Goal: Task Accomplishment & Management: Use online tool/utility

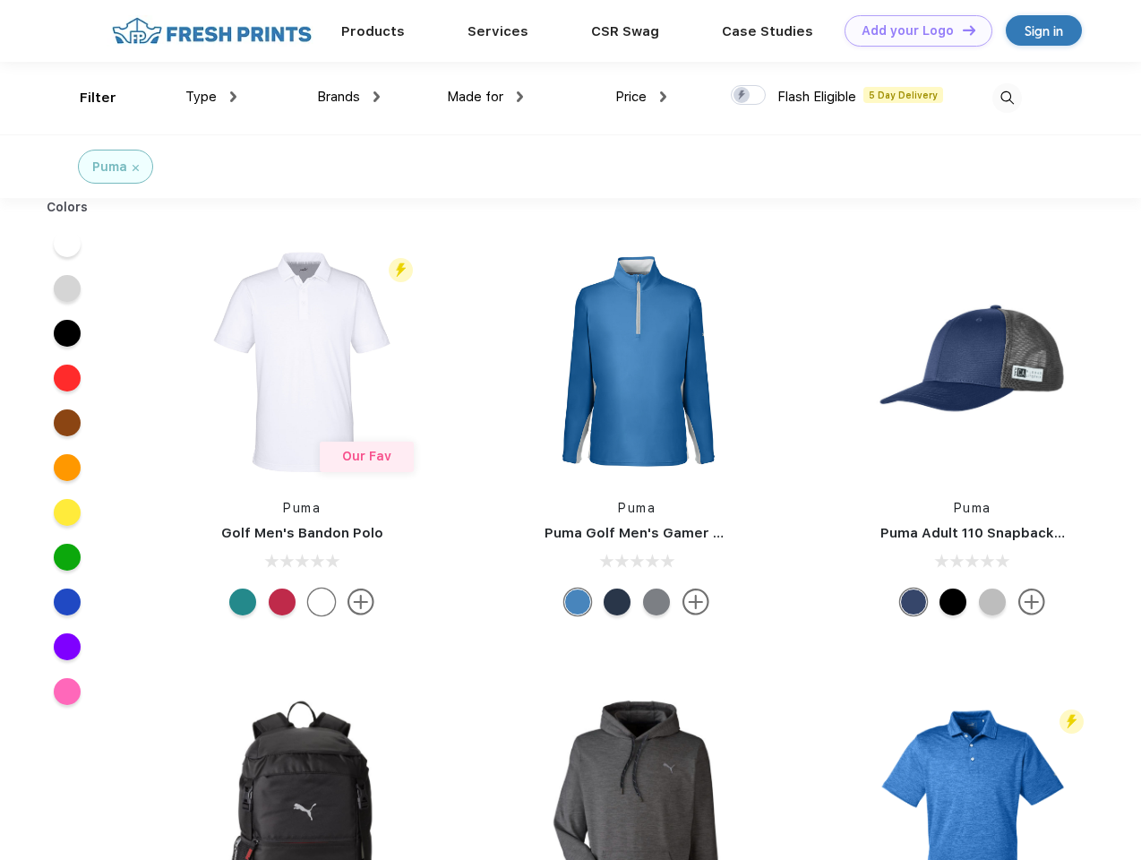
click at [912, 30] on link "Add your Logo Design Tool" at bounding box center [919, 30] width 148 height 31
click at [0, 0] on div "Design Tool" at bounding box center [0, 0] width 0 height 0
click at [961, 30] on link "Add your Logo Design Tool" at bounding box center [919, 30] width 148 height 31
click at [86, 98] on div "Filter" at bounding box center [98, 98] width 37 height 21
click at [211, 97] on span "Type" at bounding box center [200, 97] width 31 height 16
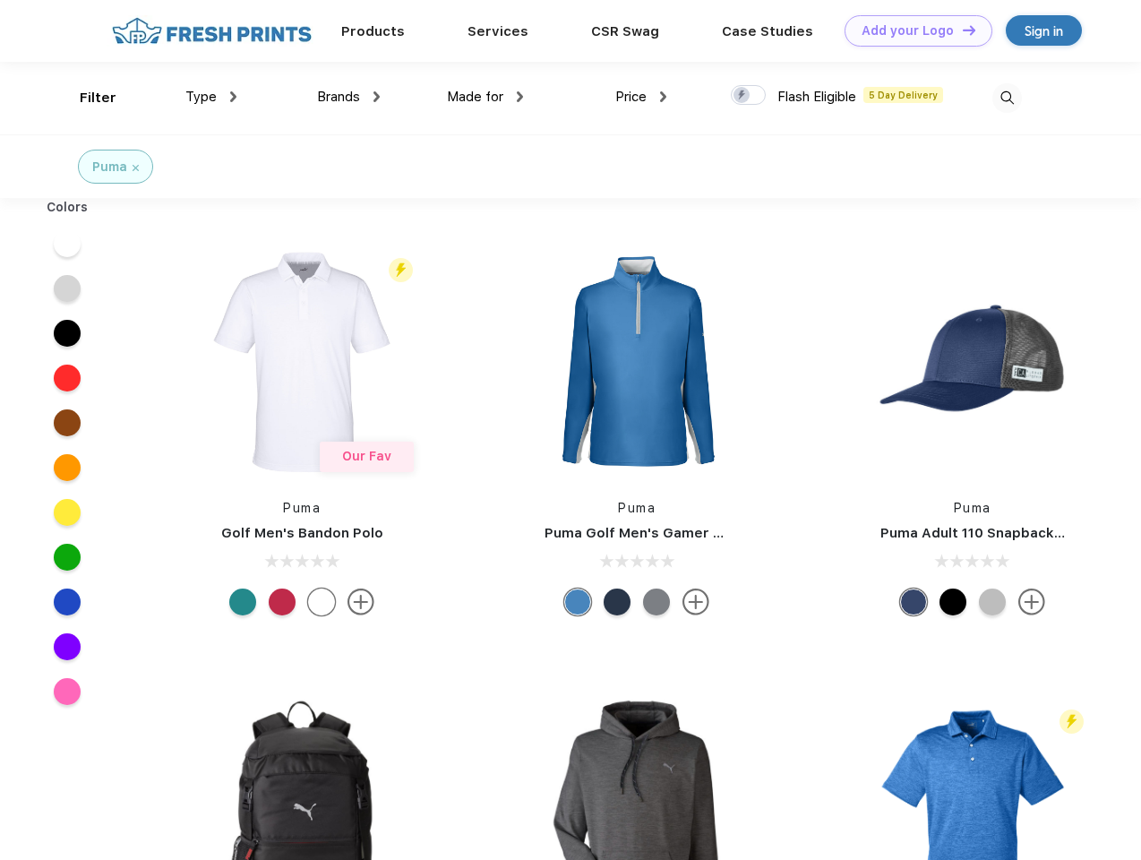
click at [348, 97] on span "Brands" at bounding box center [338, 97] width 43 height 16
click at [486, 97] on span "Made for" at bounding box center [475, 97] width 56 height 16
click at [641, 97] on span "Price" at bounding box center [630, 97] width 31 height 16
click at [749, 96] on div at bounding box center [748, 95] width 35 height 20
click at [743, 96] on input "checkbox" at bounding box center [737, 90] width 12 height 12
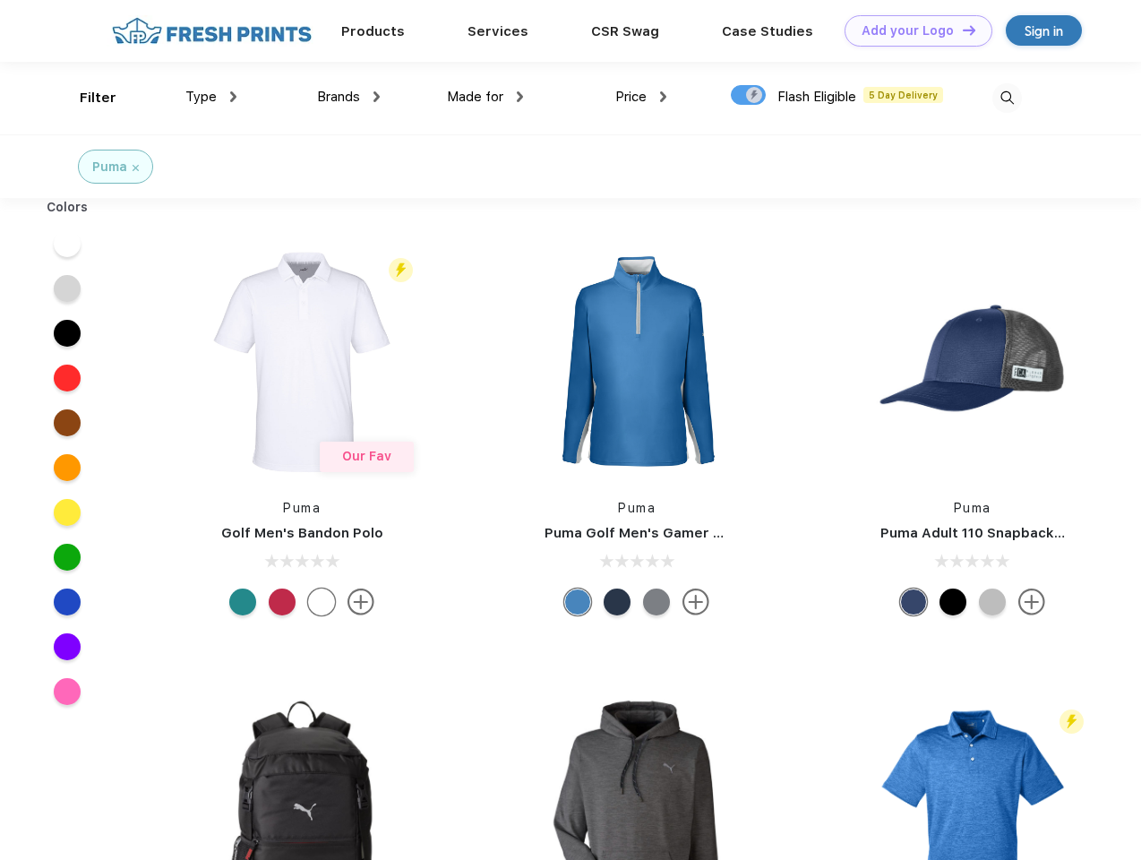
click at [1007, 98] on img at bounding box center [1008, 98] width 30 height 30
